Goal: Find specific page/section: Find specific page/section

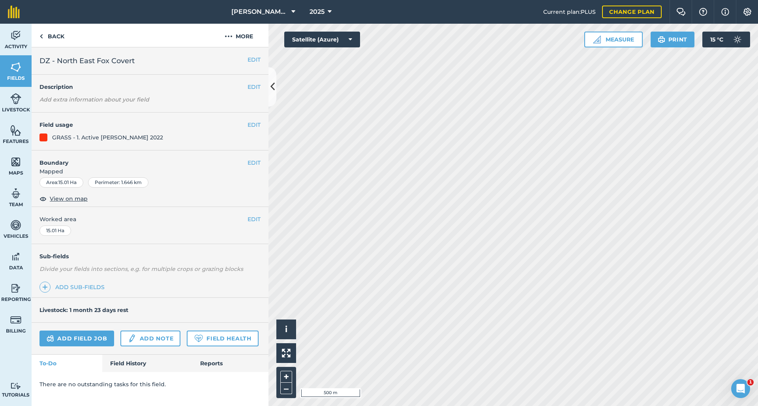
click at [139, 357] on link "Field History" at bounding box center [147, 363] width 90 height 17
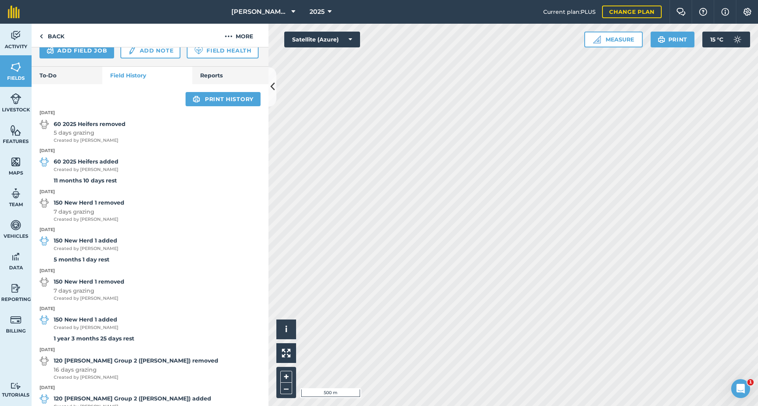
scroll to position [183, 0]
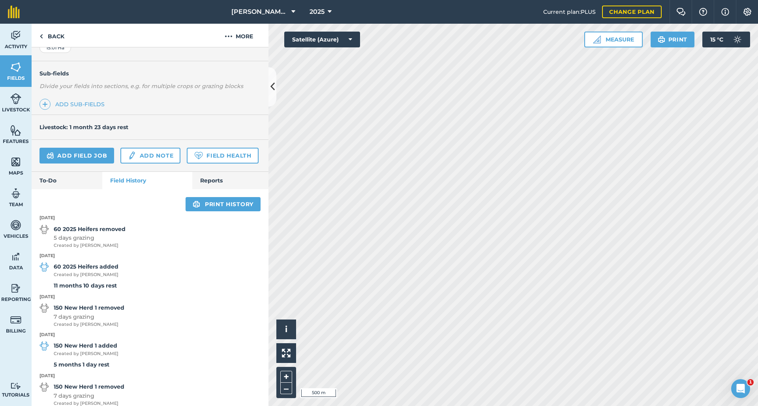
click at [666, 44] on button "Print" at bounding box center [673, 40] width 44 height 16
